Goal: Task Accomplishment & Management: Use online tool/utility

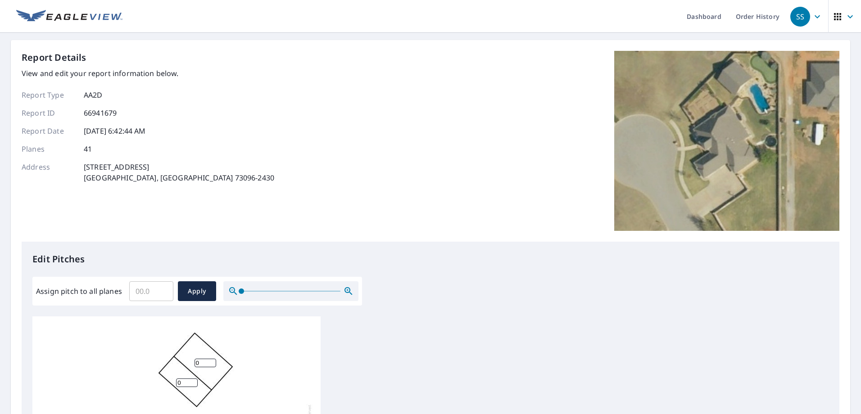
scroll to position [9, 0]
click at [144, 293] on input "Assign pitch to all planes" at bounding box center [151, 291] width 44 height 25
type input "12"
click at [194, 291] on span "Apply" at bounding box center [197, 291] width 24 height 11
type input "12"
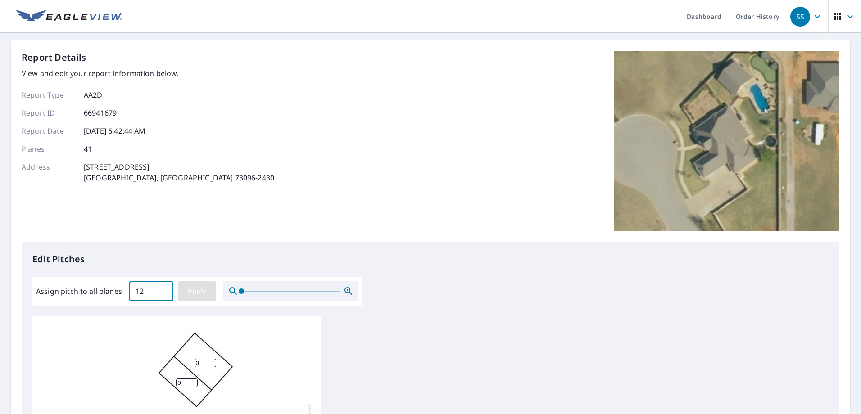
type input "12"
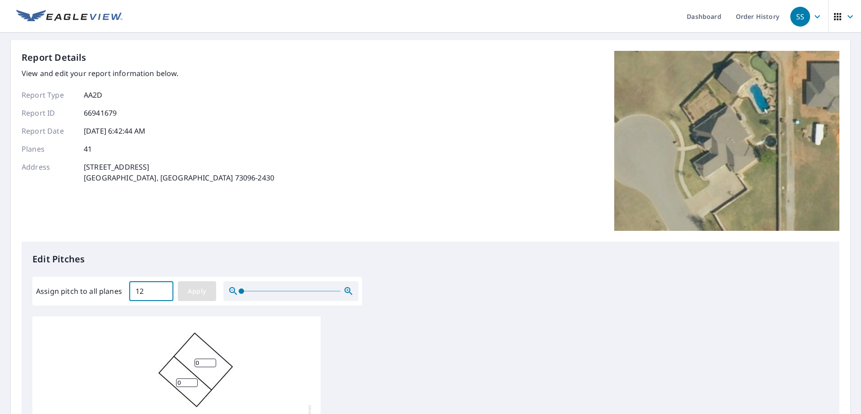
type input "12"
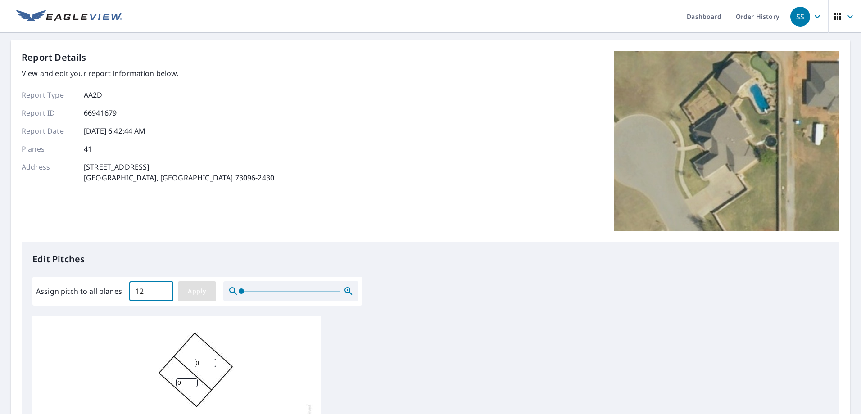
type input "12"
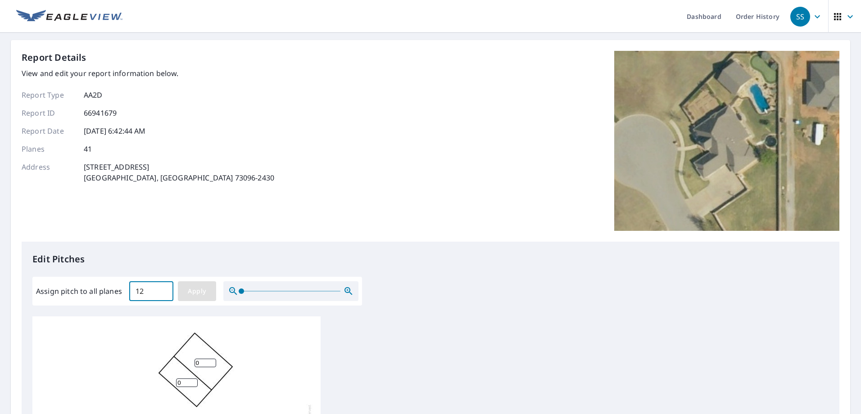
type input "12"
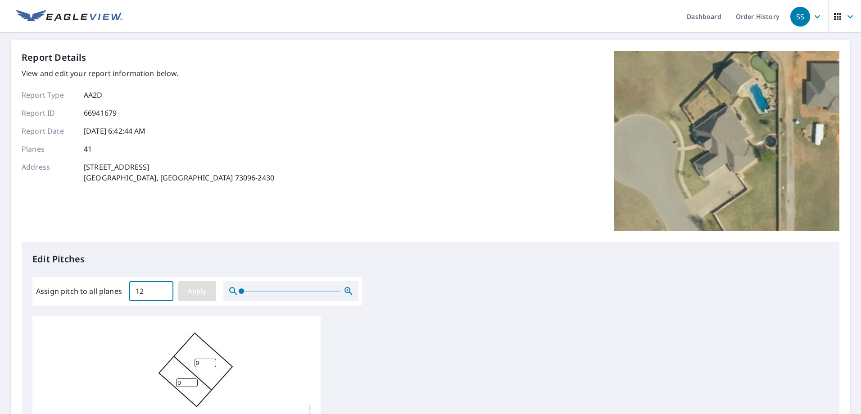
type input "12"
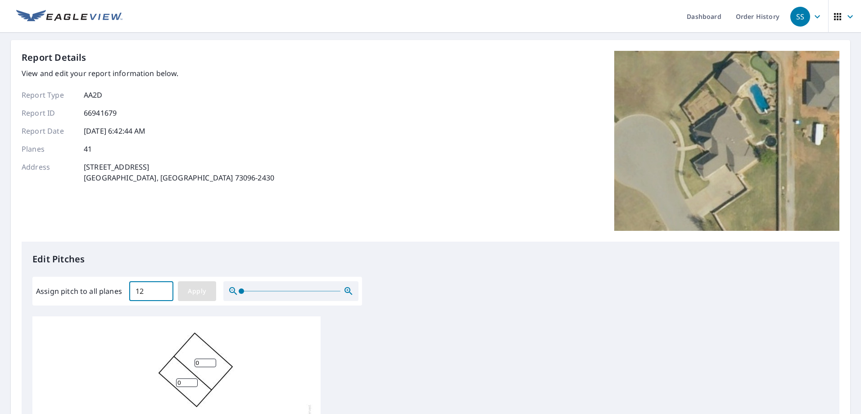
type input "12"
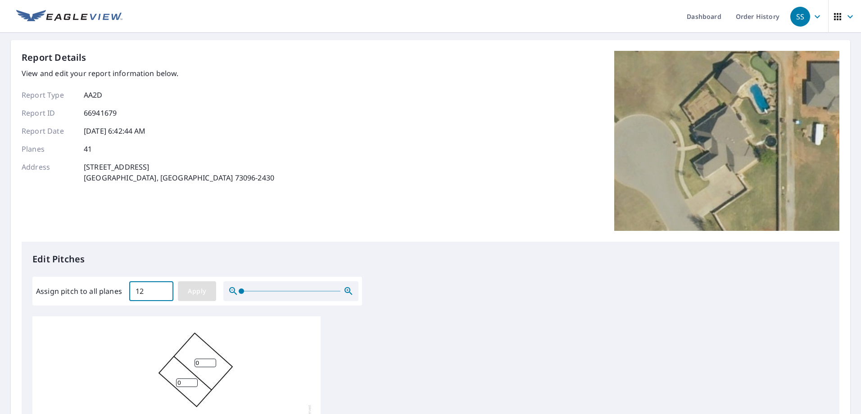
type input "12"
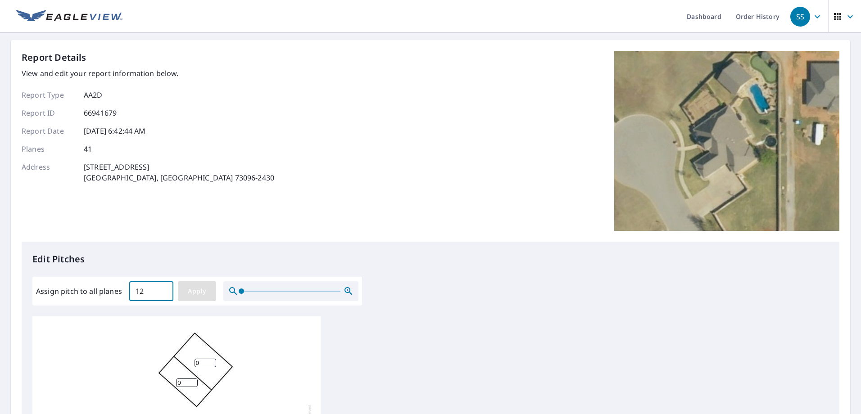
type input "12"
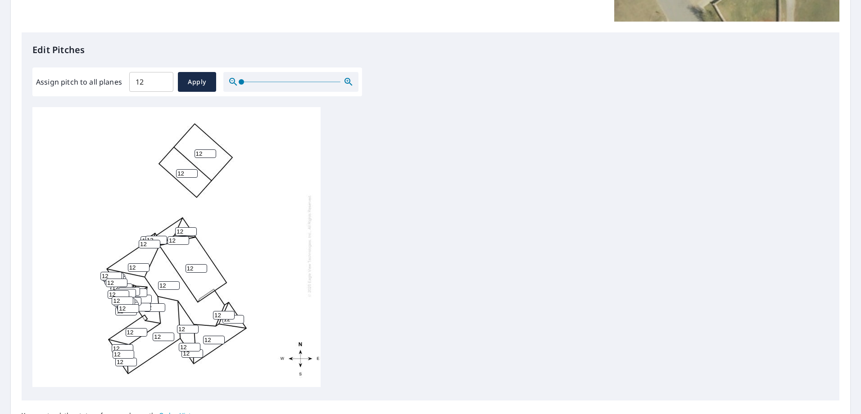
scroll to position [225, 0]
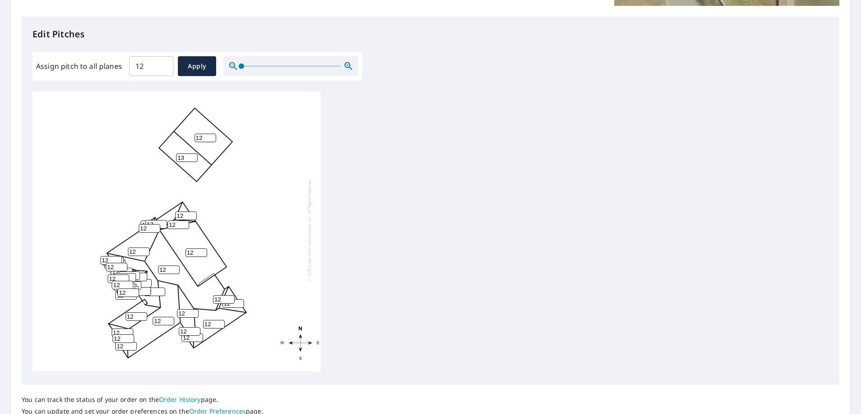
click at [195, 154] on input "13" at bounding box center [187, 158] width 22 height 9
click at [193, 154] on input "12" at bounding box center [187, 158] width 22 height 9
click at [193, 154] on input "11" at bounding box center [187, 158] width 22 height 9
click at [193, 154] on input "10" at bounding box center [187, 158] width 22 height 9
type input "9"
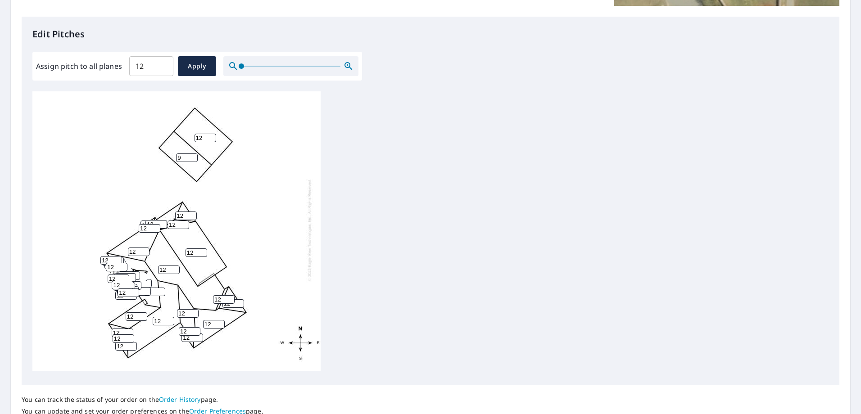
click at [193, 154] on input "9" at bounding box center [187, 158] width 22 height 9
click at [208, 134] on input "11" at bounding box center [206, 138] width 22 height 9
click at [210, 134] on input "10" at bounding box center [206, 138] width 22 height 9
type input "9"
click at [210, 134] on input "9" at bounding box center [206, 138] width 22 height 9
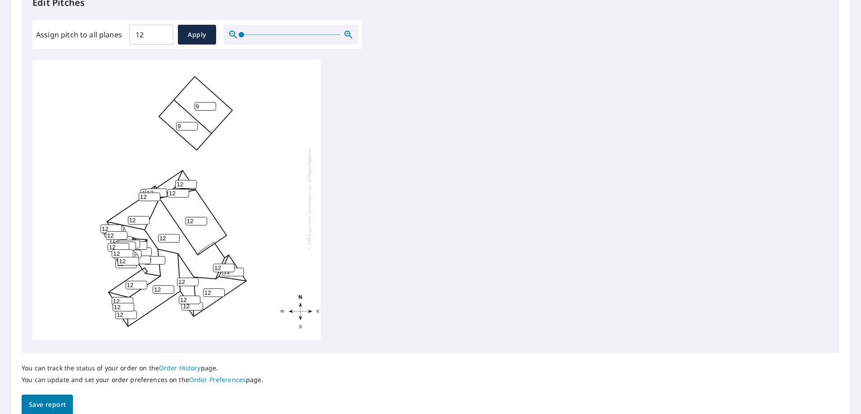
scroll to position [299, 0]
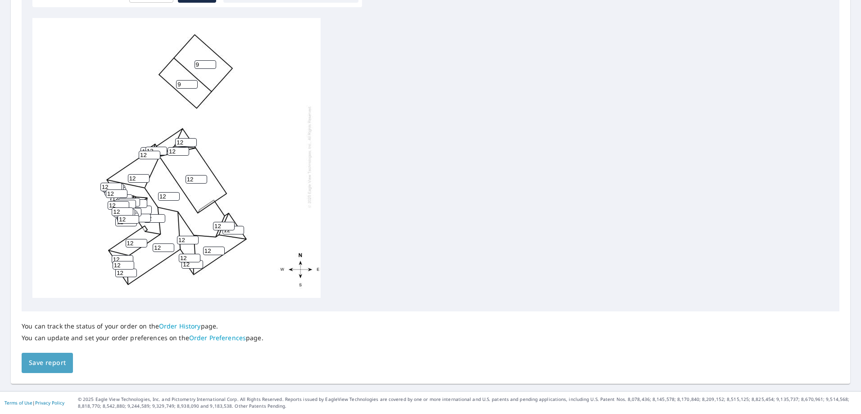
click at [58, 361] on span "Save report" at bounding box center [47, 363] width 37 height 11
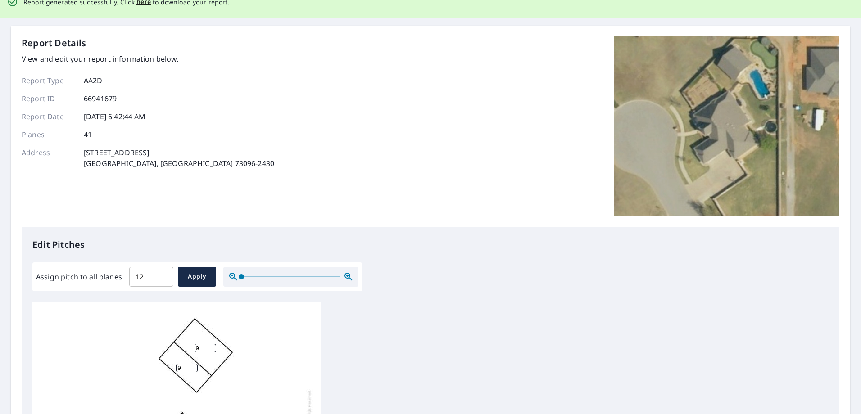
scroll to position [0, 0]
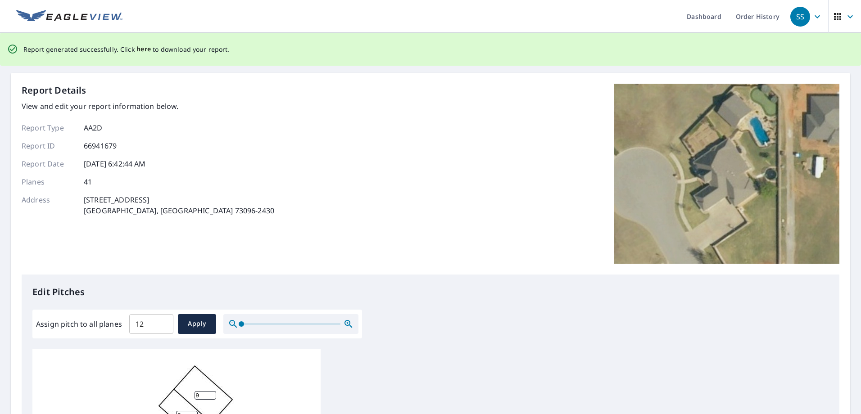
click at [142, 48] on span "here" at bounding box center [143, 49] width 15 height 11
